Goal: Information Seeking & Learning: Learn about a topic

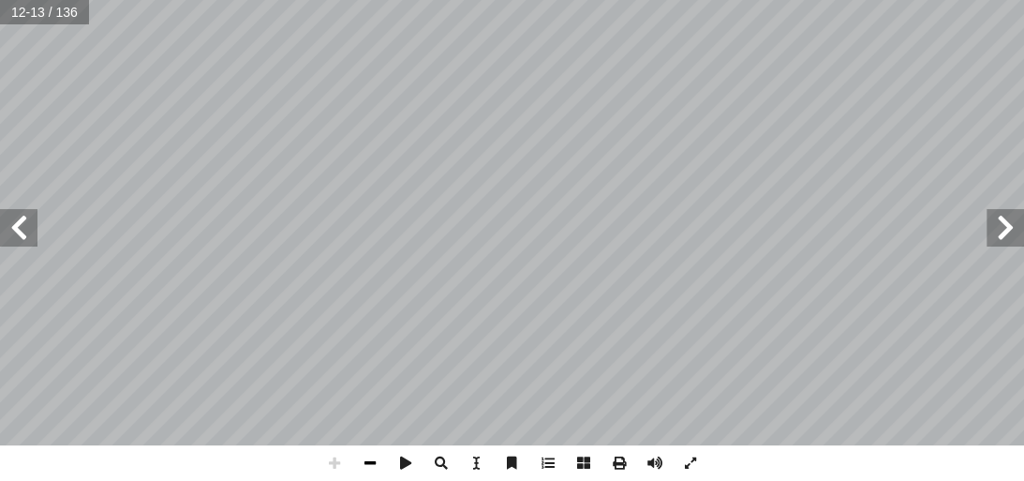
click at [379, 464] on span at bounding box center [370, 463] width 36 height 36
click at [377, 455] on span at bounding box center [370, 463] width 36 height 36
click at [25, 216] on span at bounding box center [18, 227] width 37 height 37
click at [4, 215] on span at bounding box center [18, 227] width 37 height 37
click at [369, 469] on span at bounding box center [370, 463] width 36 height 36
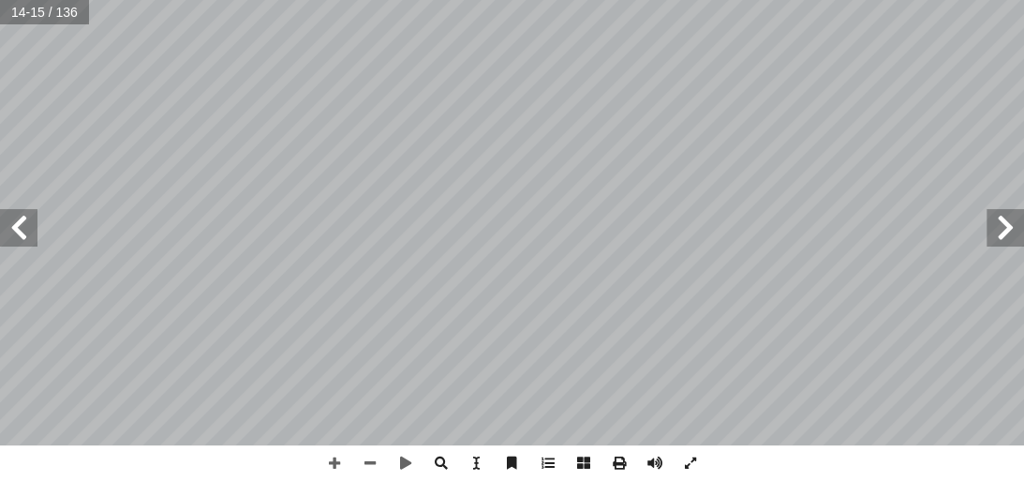
click at [1012, 227] on span at bounding box center [1005, 227] width 37 height 37
click at [19, 217] on span at bounding box center [18, 227] width 37 height 37
click at [1004, 222] on span at bounding box center [1005, 227] width 37 height 37
click at [30, 223] on span at bounding box center [18, 227] width 37 height 37
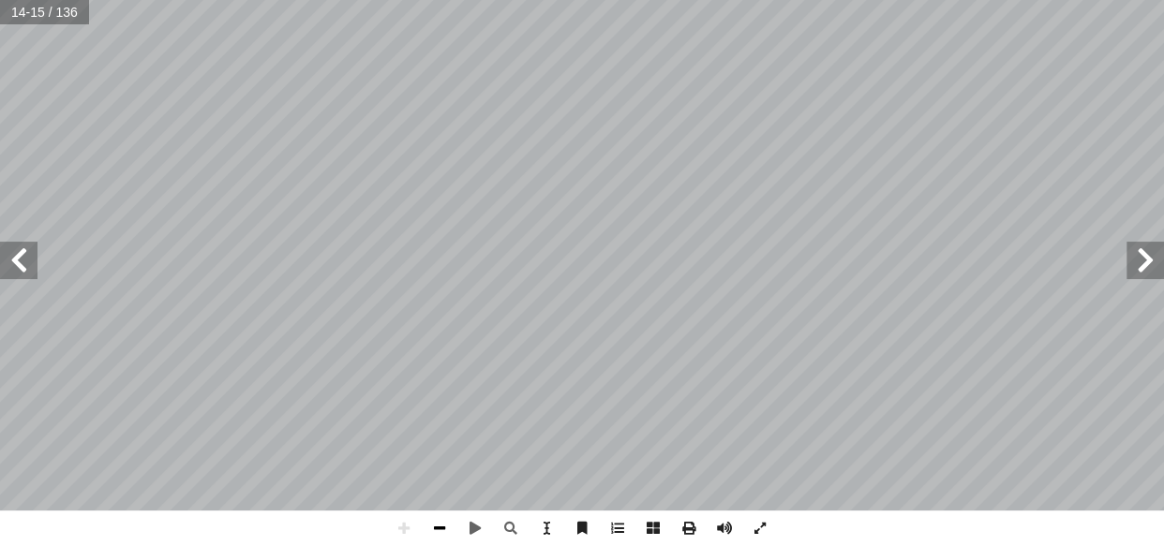
click at [439, 480] on span at bounding box center [440, 529] width 36 height 36
